Goal: Information Seeking & Learning: Compare options

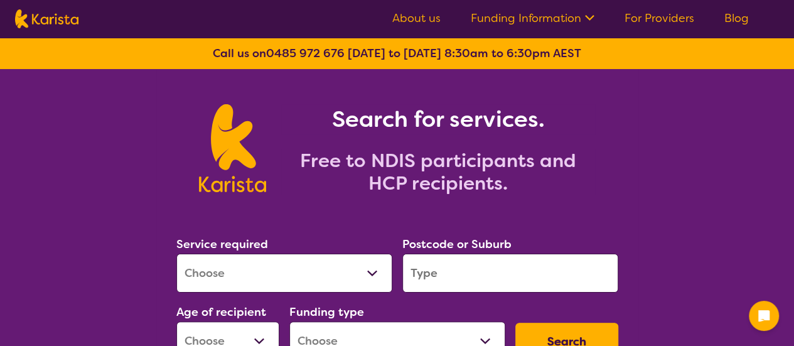
click at [327, 279] on select "Allied Health Assistant Assessment ([MEDICAL_DATA] or [MEDICAL_DATA]) Behaviour…" at bounding box center [284, 273] width 216 height 39
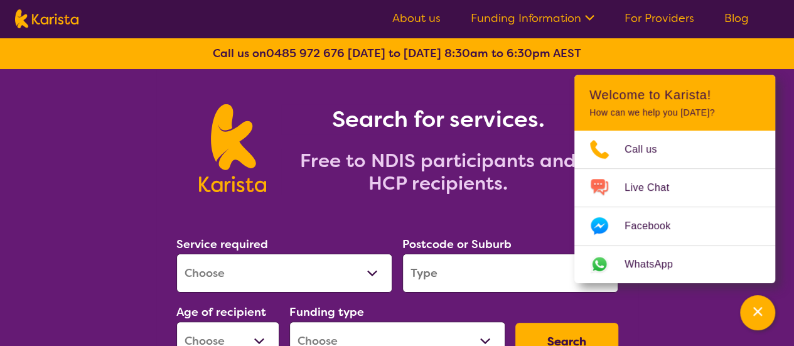
select select "Behaviour support"
click at [176, 254] on select "Allied Health Assistant Assessment ([MEDICAL_DATA] or [MEDICAL_DATA]) Behaviour…" at bounding box center [284, 273] width 216 height 39
select select "NDIS"
click at [467, 273] on input "search" at bounding box center [511, 273] width 216 height 39
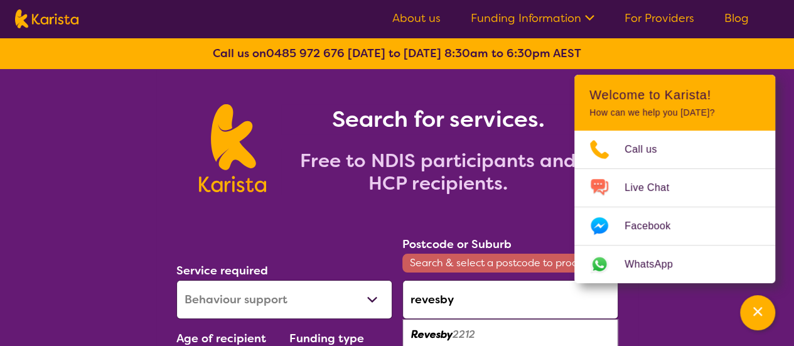
click at [478, 333] on div "Revesby 2212" at bounding box center [510, 335] width 203 height 24
type input "2212"
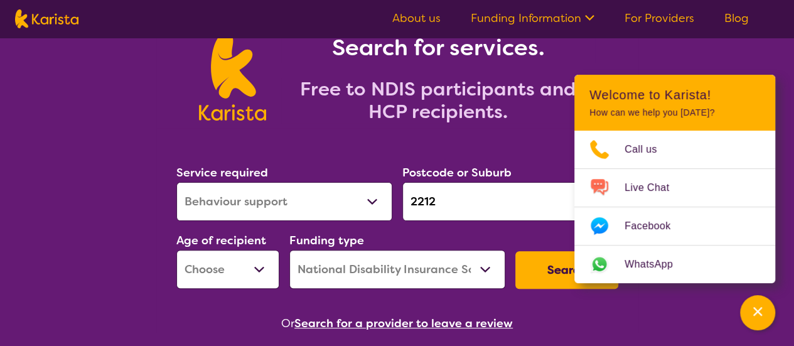
scroll to position [89, 0]
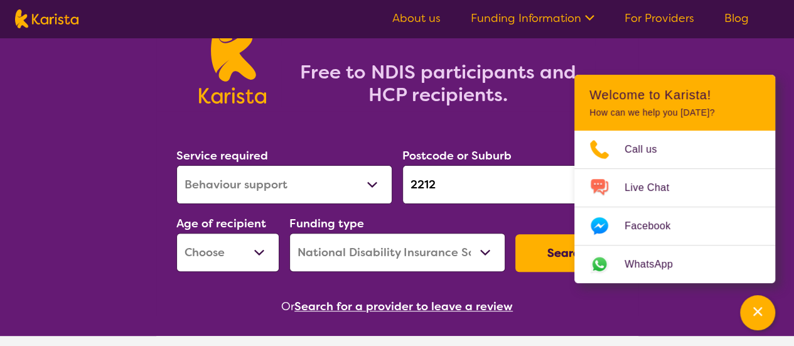
click at [533, 258] on button "Search" at bounding box center [567, 253] width 103 height 38
click at [241, 251] on select "Early Childhood - 0 to 9 Child - 10 to 11 Adolescent - 12 to 17 Adult - 18 to 6…" at bounding box center [227, 252] width 103 height 39
select select "AD"
click at [176, 233] on select "Early Childhood - 0 to 9 Child - 10 to 11 Adolescent - 12 to 17 Adult - 18 to 6…" at bounding box center [227, 252] width 103 height 39
click at [530, 252] on button "Search" at bounding box center [567, 253] width 103 height 38
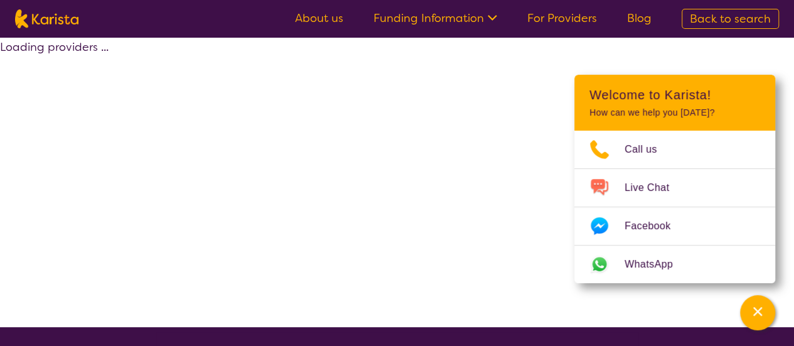
select select "by_score"
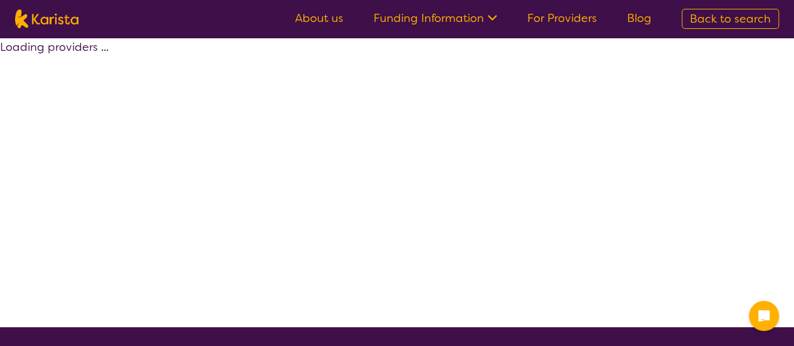
select select "by_score"
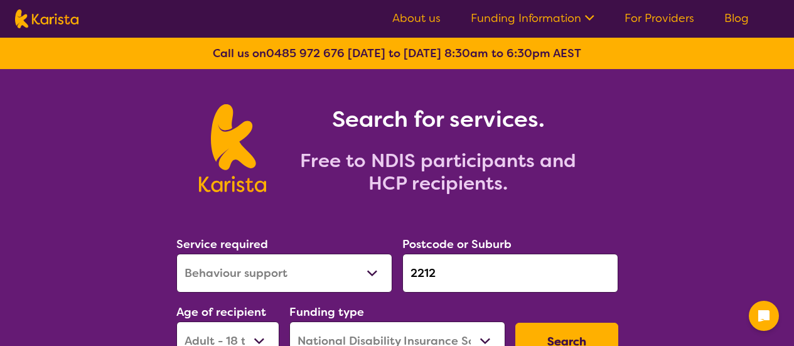
select select "Behaviour support"
select select "AD"
select select "NDIS"
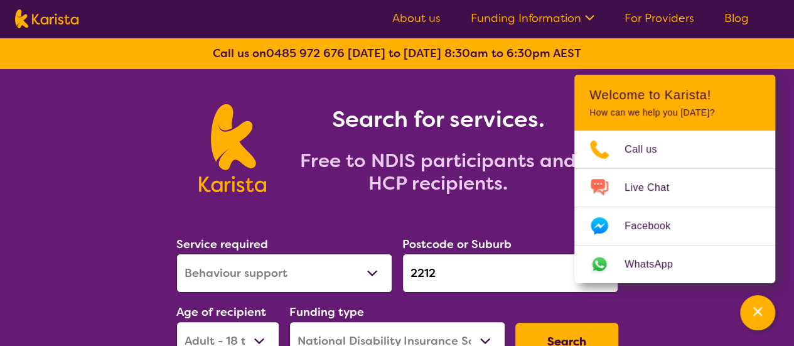
click at [457, 275] on input "2212" at bounding box center [511, 273] width 216 height 39
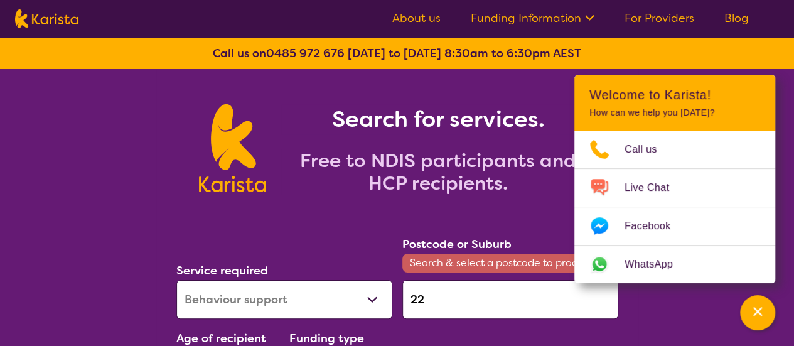
type input "2"
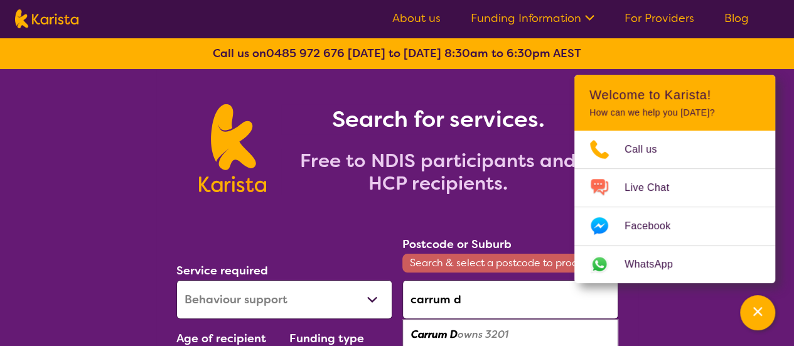
click at [485, 333] on em "owns 3201" at bounding box center [483, 334] width 51 height 13
type input "3201"
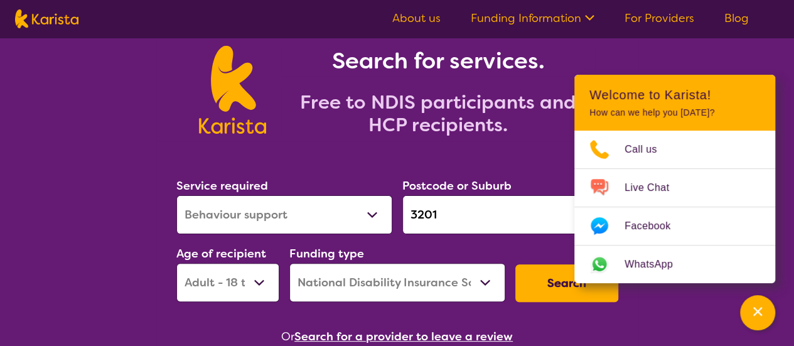
scroll to position [64, 0]
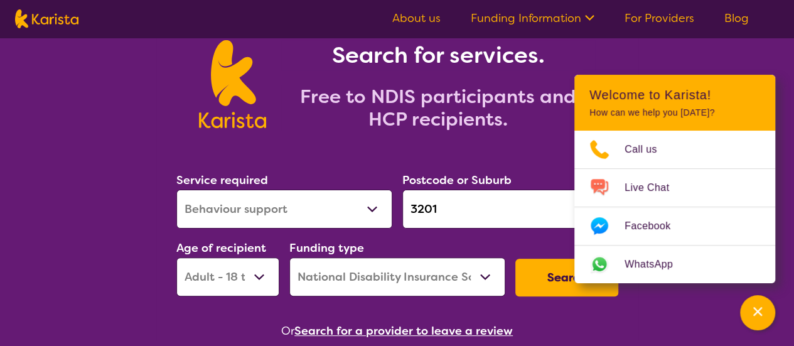
click at [539, 289] on button "Search" at bounding box center [567, 278] width 103 height 38
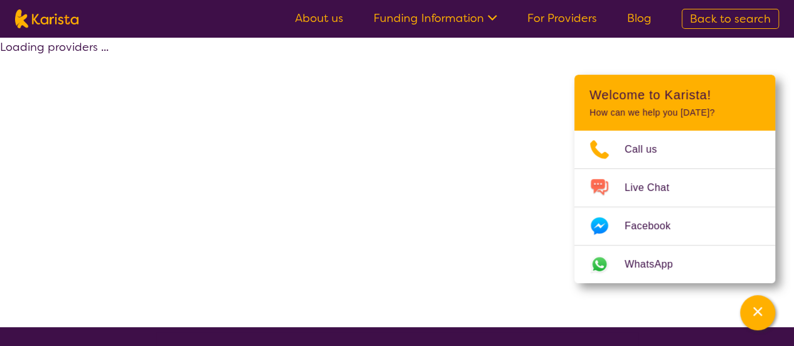
select select "by_score"
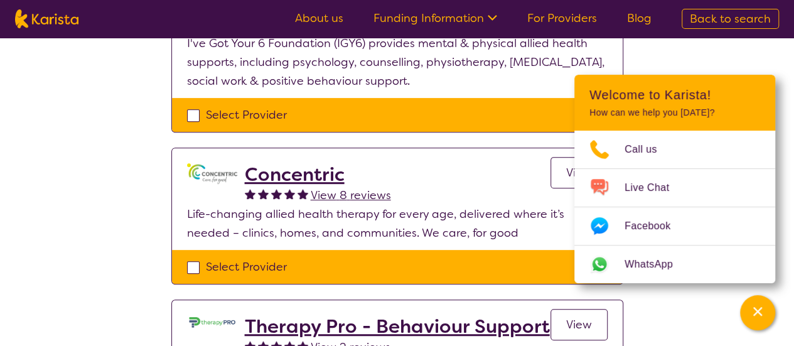
scroll to position [209, 0]
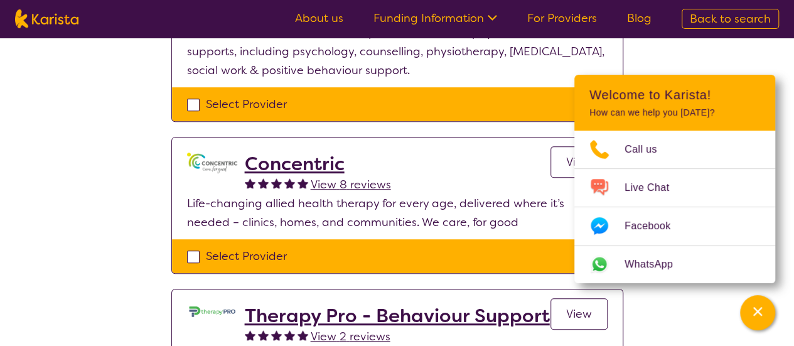
scroll to position [40, 0]
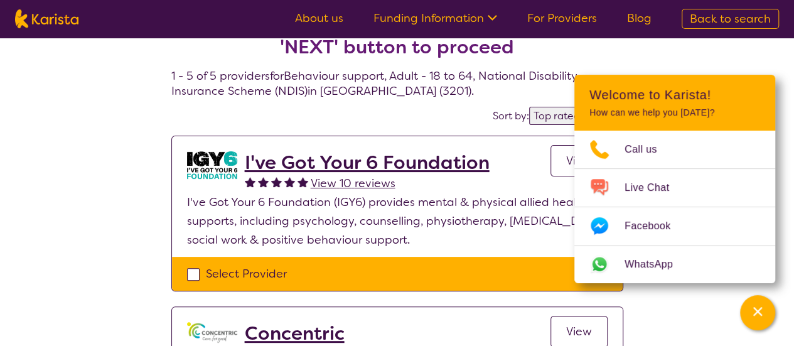
select select "Behaviour support"
select select "AD"
select select "NDIS"
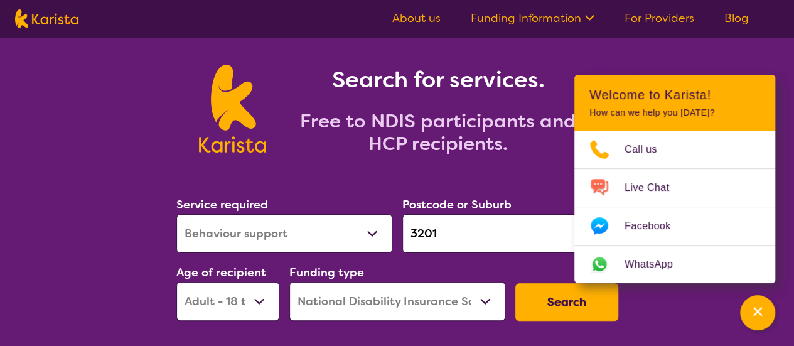
scroll to position [0, 0]
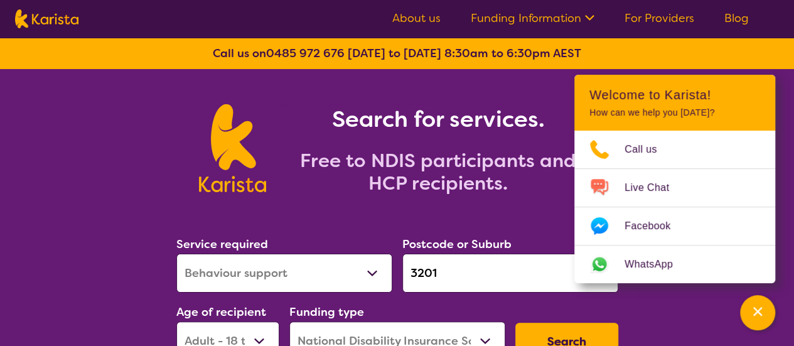
click at [327, 279] on select "Allied Health Assistant Assessment ([MEDICAL_DATA] or [MEDICAL_DATA]) Behaviour…" at bounding box center [284, 273] width 216 height 39
select select "[MEDICAL_DATA]"
click at [176, 254] on select "Allied Health Assistant Assessment ([MEDICAL_DATA] or [MEDICAL_DATA]) Behaviour…" at bounding box center [284, 273] width 216 height 39
click at [590, 337] on button "Search" at bounding box center [567, 342] width 103 height 38
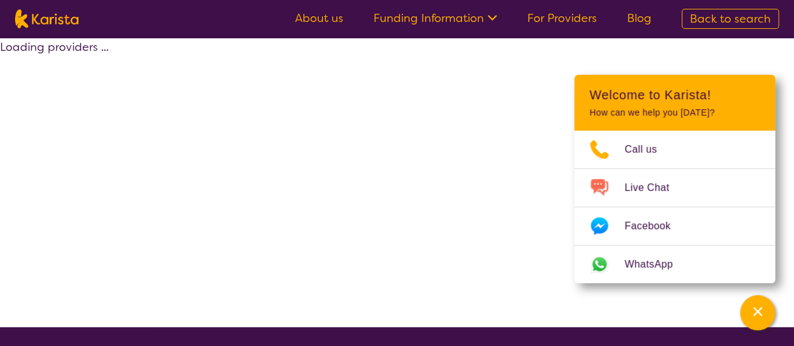
select select "by_score"
